Goal: Task Accomplishment & Management: Manage account settings

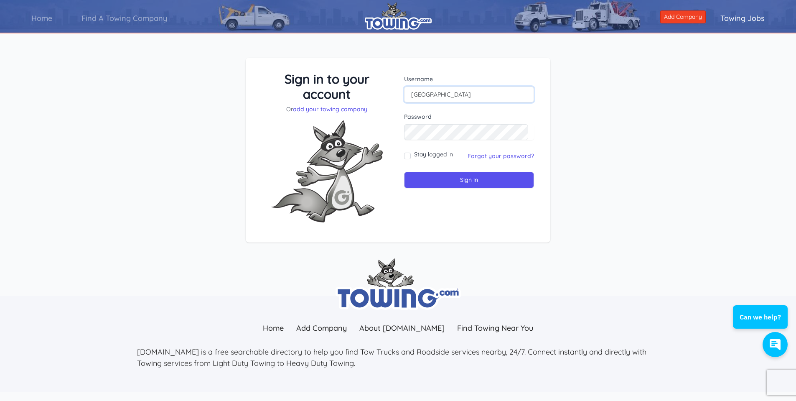
click at [448, 92] on input "Chicago" at bounding box center [469, 95] width 130 height 16
drag, startPoint x: 462, startPoint y: 83, endPoint x: 461, endPoint y: 90, distance: 6.7
click at [462, 83] on div "Username Chicago" at bounding box center [469, 89] width 130 height 28
click at [459, 97] on input "Chicago" at bounding box center [469, 95] width 130 height 16
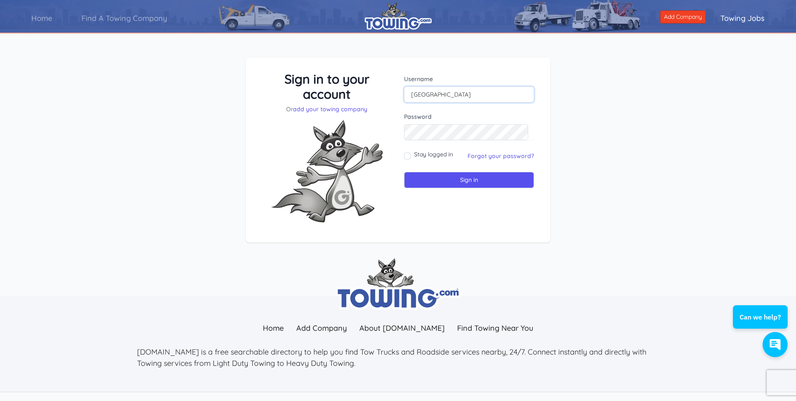
paste input "3122609839"
type input "3122609839"
click at [466, 177] on input "Sign in" at bounding box center [469, 180] width 130 height 16
click at [491, 96] on input "text" at bounding box center [469, 95] width 130 height 16
click at [434, 89] on input "text" at bounding box center [469, 95] width 130 height 16
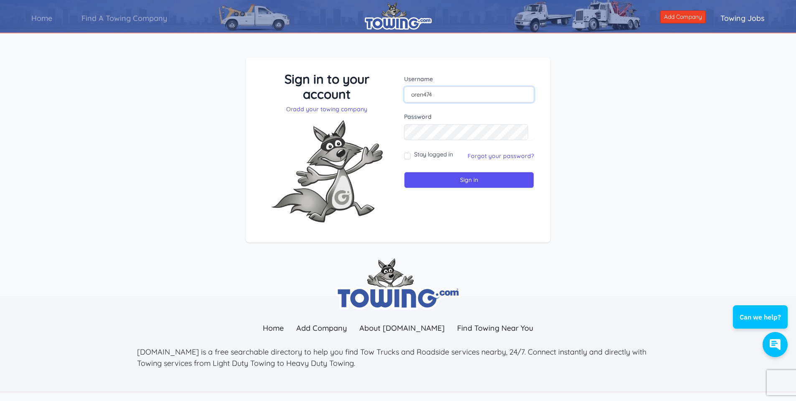
type input "oren474"
click at [404, 172] on input "Sign in" at bounding box center [469, 180] width 130 height 16
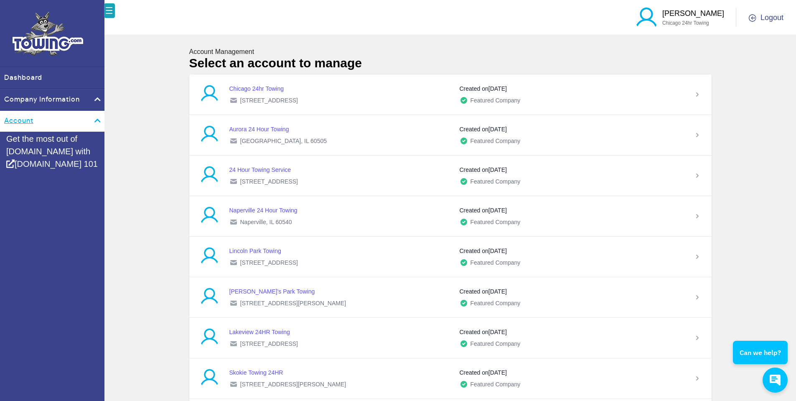
click at [97, 115] on link "Account" at bounding box center [52, 121] width 104 height 21
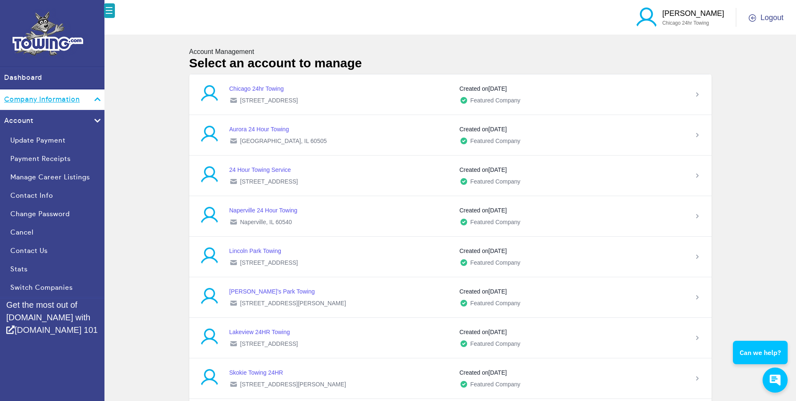
click at [93, 98] on link "Company Information" at bounding box center [52, 99] width 104 height 21
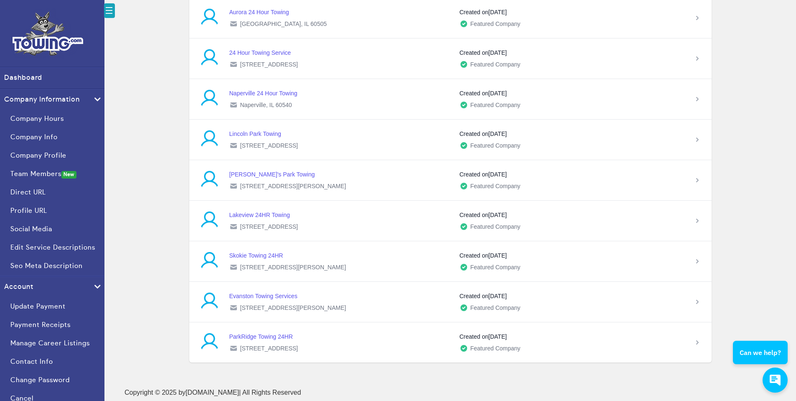
scroll to position [118, 0]
